Goal: Task Accomplishment & Management: Complete application form

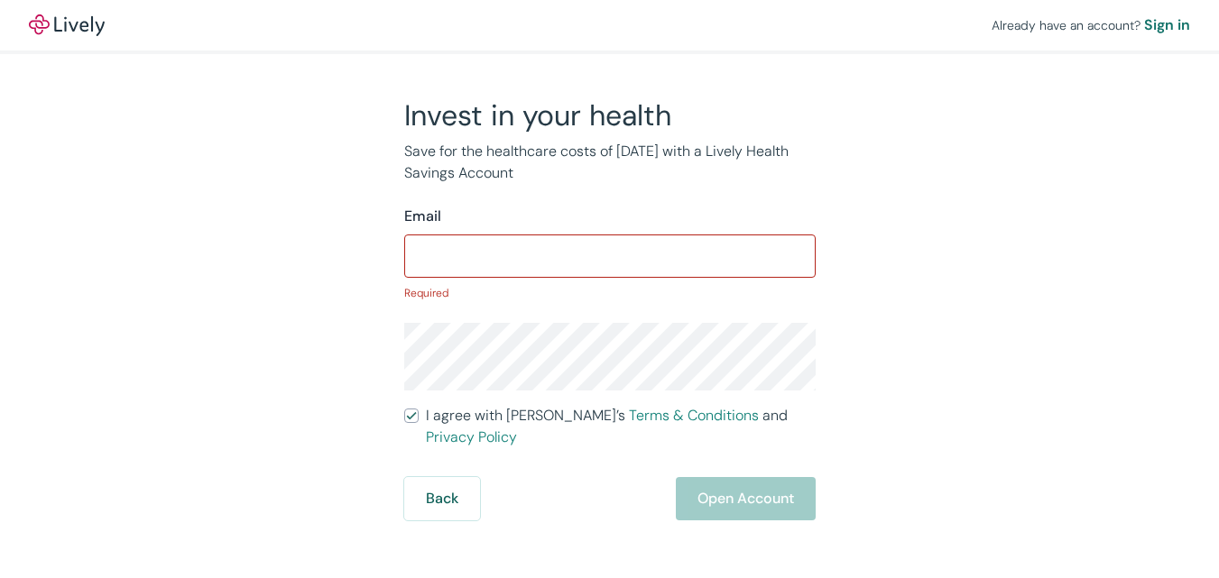
click at [404, 409] on input "I agree with Lively’s Terms & Conditions and Privacy Policy" at bounding box center [411, 416] width 14 height 14
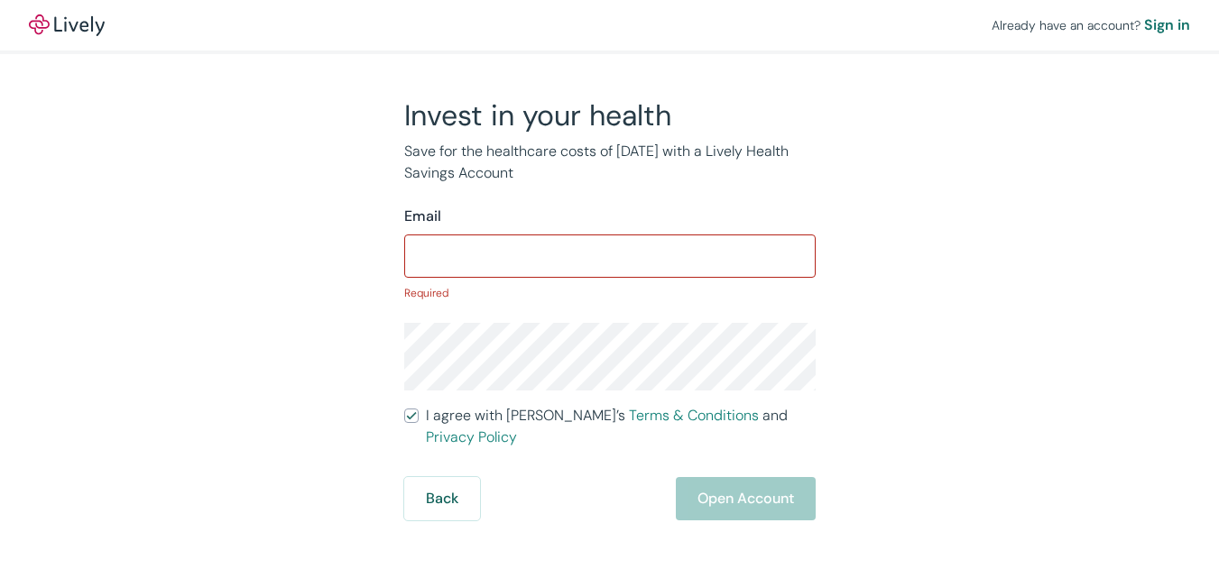
checkbox input "false"
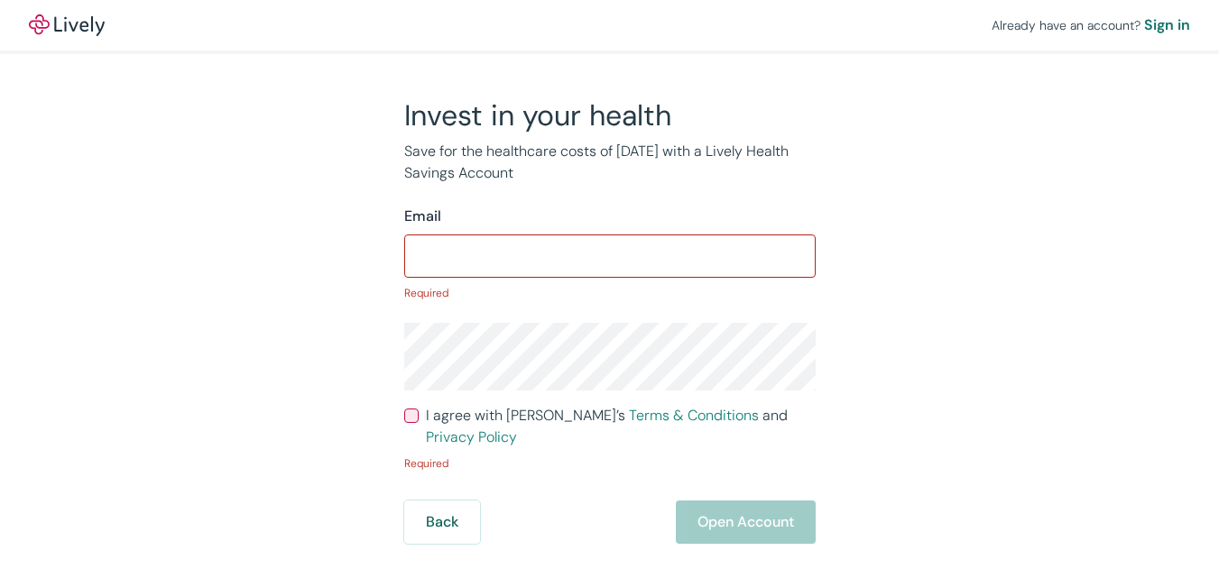
click at [1144, 29] on div "Sign in" at bounding box center [1167, 25] width 46 height 22
